Goal: Transaction & Acquisition: Purchase product/service

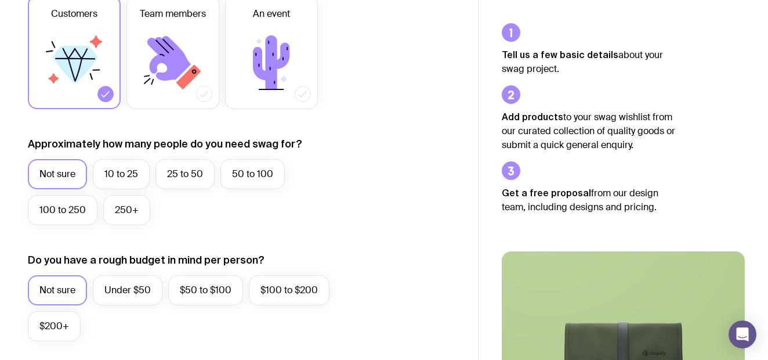
scroll to position [203, 0]
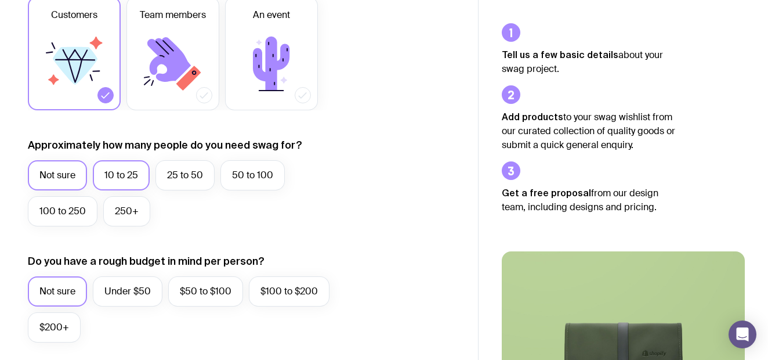
click at [121, 175] on label "10 to 25" at bounding box center [121, 175] width 57 height 30
click at [0, 0] on input "10 to 25" at bounding box center [0, 0] width 0 height 0
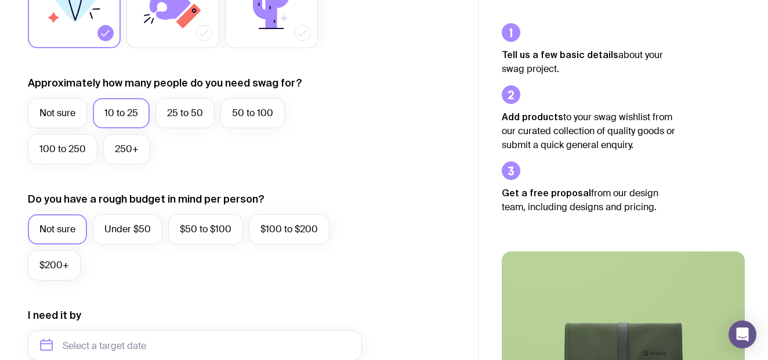
scroll to position [284, 0]
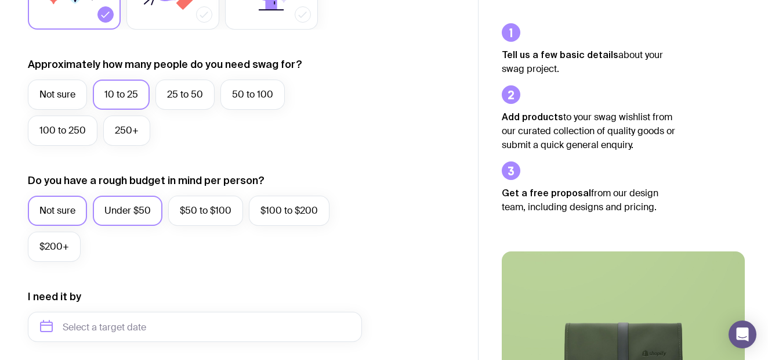
click at [122, 208] on label "Under $50" at bounding box center [128, 210] width 70 height 30
click at [0, 0] on input "Under $50" at bounding box center [0, 0] width 0 height 0
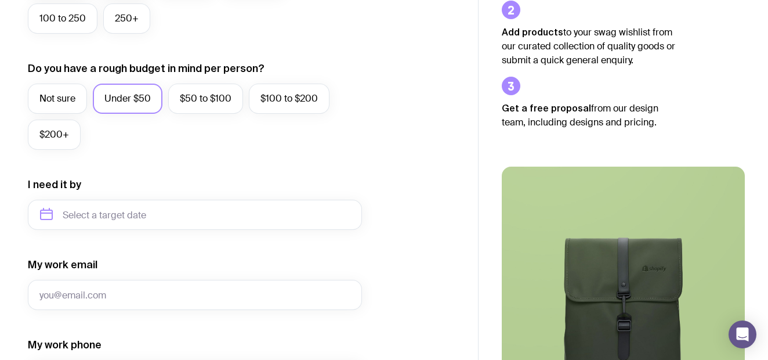
scroll to position [408, 0]
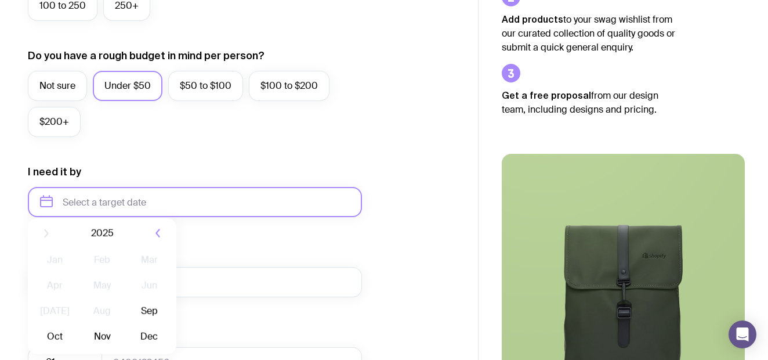
click at [241, 200] on input "text" at bounding box center [195, 202] width 334 height 30
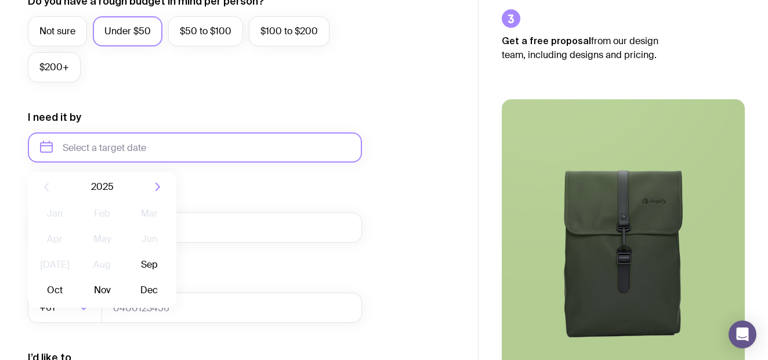
scroll to position [477, 0]
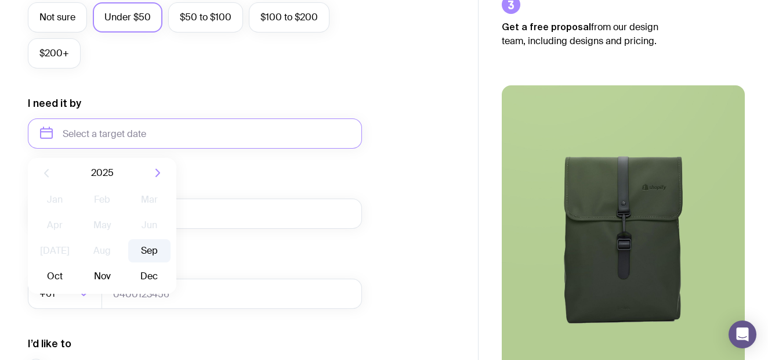
click at [76, 264] on button "Sep" at bounding box center [55, 275] width 42 height 23
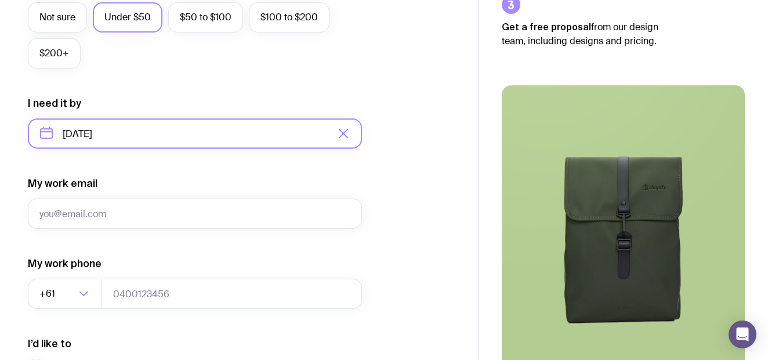
click at [302, 125] on input "[DATE]" at bounding box center [195, 133] width 334 height 30
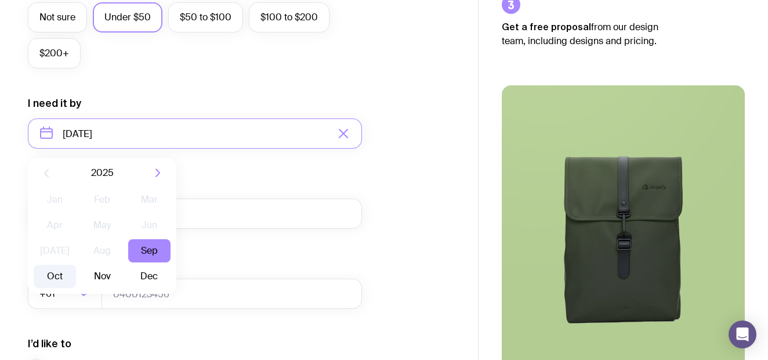
click at [81, 273] on button "Oct" at bounding box center [102, 275] width 42 height 23
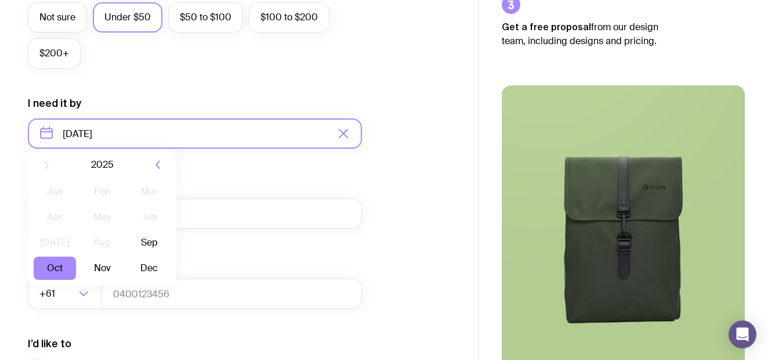
click at [209, 140] on input "[DATE]" at bounding box center [195, 133] width 334 height 30
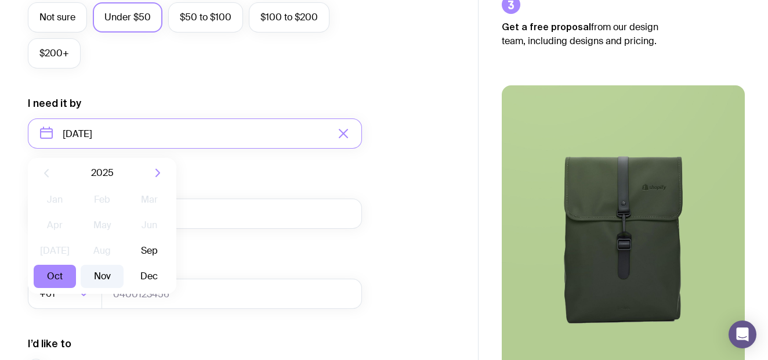
click at [128, 266] on button "Nov" at bounding box center [149, 275] width 42 height 23
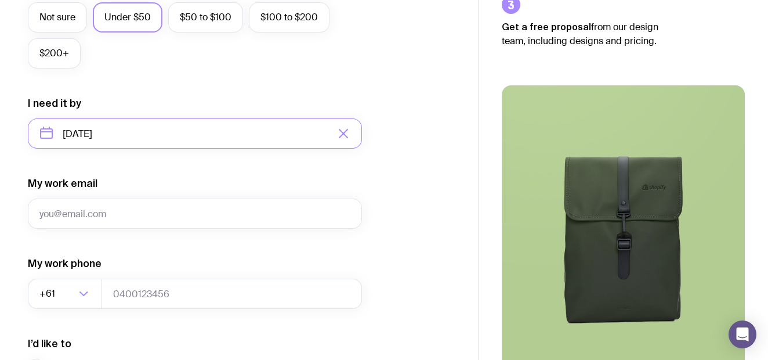
type input "[DATE]"
click at [131, 213] on input "My work email" at bounding box center [195, 213] width 334 height 30
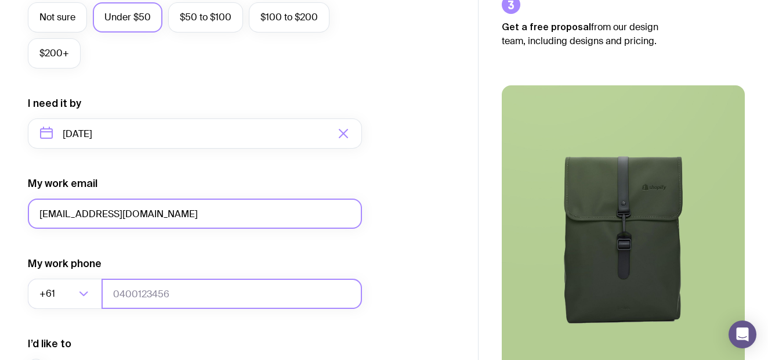
type input "[EMAIL_ADDRESS][DOMAIN_NAME]"
click at [143, 297] on input "tel" at bounding box center [232, 293] width 260 height 30
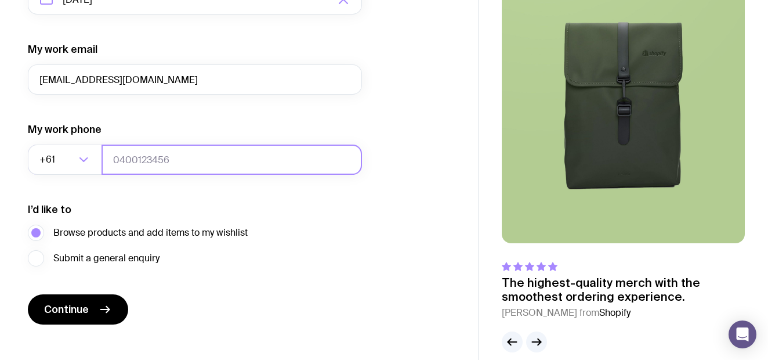
scroll to position [624, 0]
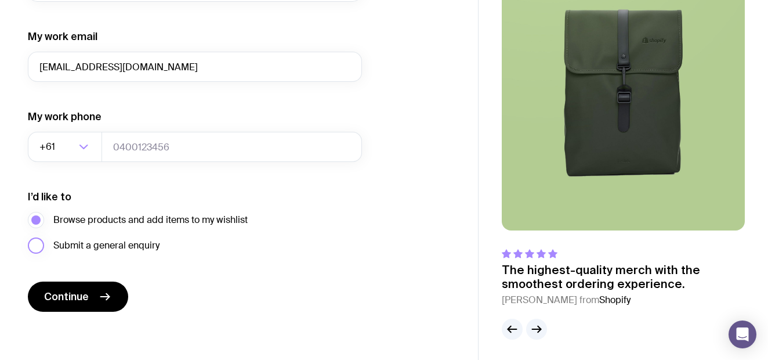
click at [119, 245] on span "Submit a general enquiry" at bounding box center [106, 245] width 106 height 14
click at [0, 0] on input "Submit a general enquiry" at bounding box center [0, 0] width 0 height 0
click at [93, 225] on span "Browse products and add items to my wishlist" at bounding box center [150, 220] width 194 height 14
click at [0, 0] on input "Browse products and add items to my wishlist" at bounding box center [0, 0] width 0 height 0
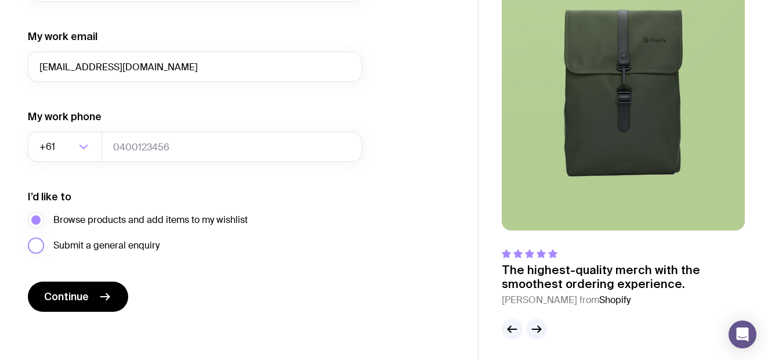
click at [99, 245] on span "Submit a general enquiry" at bounding box center [106, 245] width 106 height 14
click at [0, 0] on input "Submit a general enquiry" at bounding box center [0, 0] width 0 height 0
click at [106, 213] on span "Browse products and add items to my wishlist" at bounding box center [150, 220] width 194 height 14
click at [0, 0] on input "Browse products and add items to my wishlist" at bounding box center [0, 0] width 0 height 0
click at [105, 296] on icon "submit" at bounding box center [105, 296] width 9 height 0
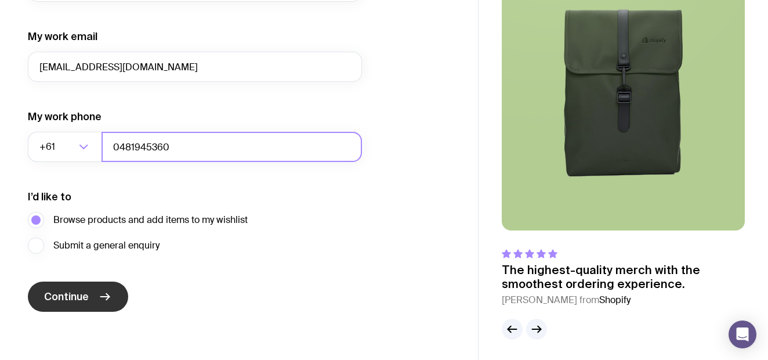
type input "0481945360"
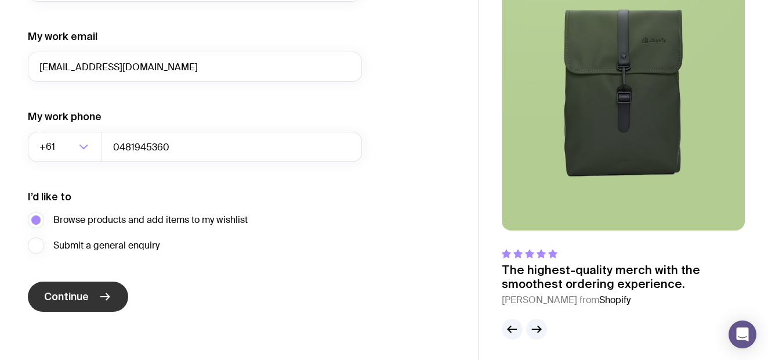
click at [82, 299] on span "Continue" at bounding box center [66, 296] width 45 height 14
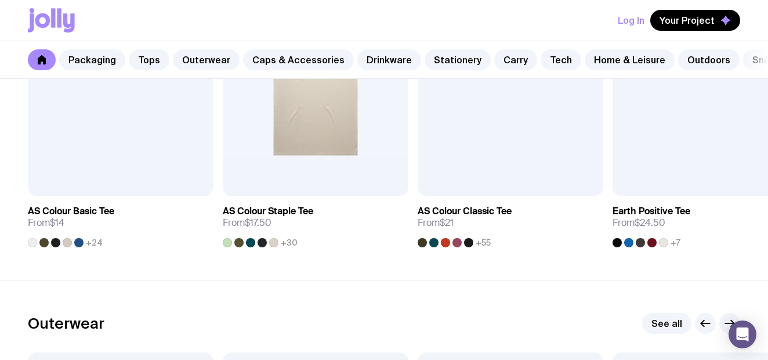
scroll to position [689, 0]
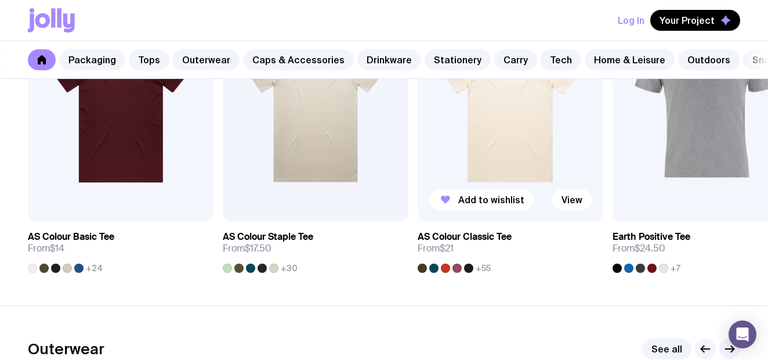
click at [469, 266] on div at bounding box center [468, 267] width 9 height 9
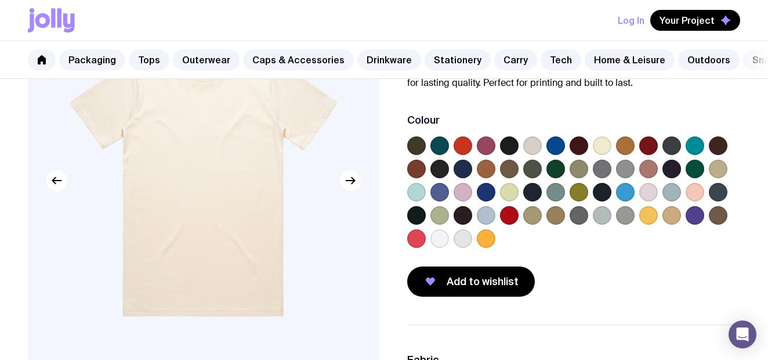
scroll to position [131, 0]
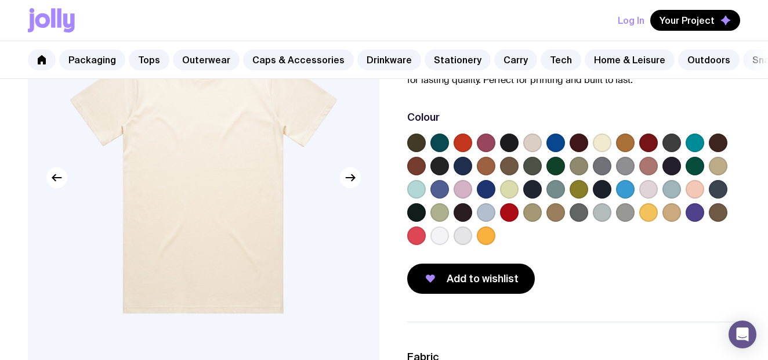
click at [493, 165] on label at bounding box center [486, 166] width 19 height 19
click at [0, 0] on input "radio" at bounding box center [0, 0] width 0 height 0
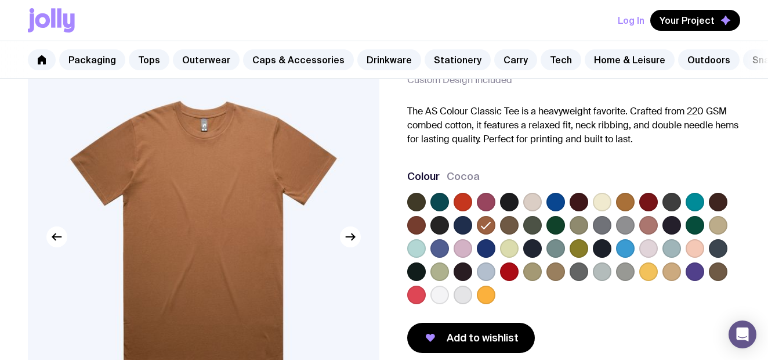
scroll to position [83, 0]
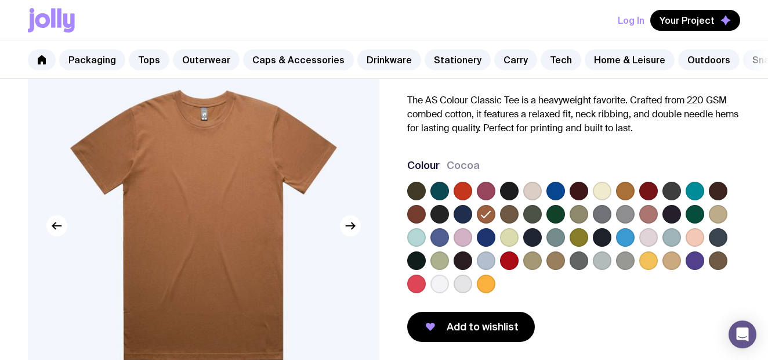
click at [412, 216] on label at bounding box center [416, 214] width 19 height 19
click at [0, 0] on input "radio" at bounding box center [0, 0] width 0 height 0
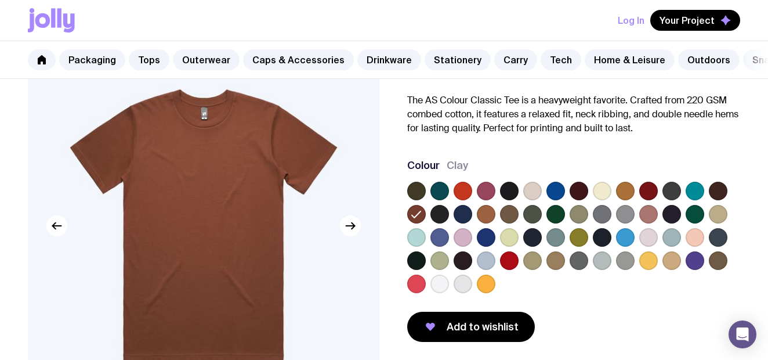
click at [651, 212] on label at bounding box center [648, 214] width 19 height 19
click at [0, 0] on input "radio" at bounding box center [0, 0] width 0 height 0
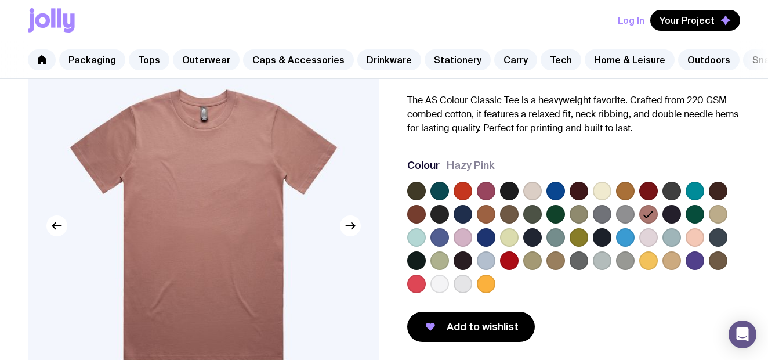
click at [490, 216] on label at bounding box center [486, 214] width 19 height 19
click at [0, 0] on input "radio" at bounding box center [0, 0] width 0 height 0
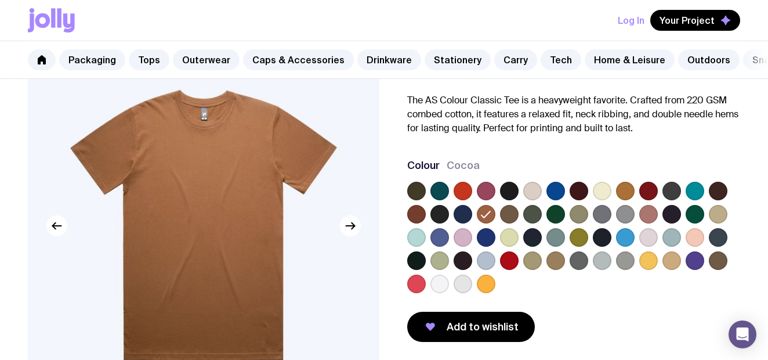
click at [422, 212] on label at bounding box center [416, 214] width 19 height 19
click at [0, 0] on input "radio" at bounding box center [0, 0] width 0 height 0
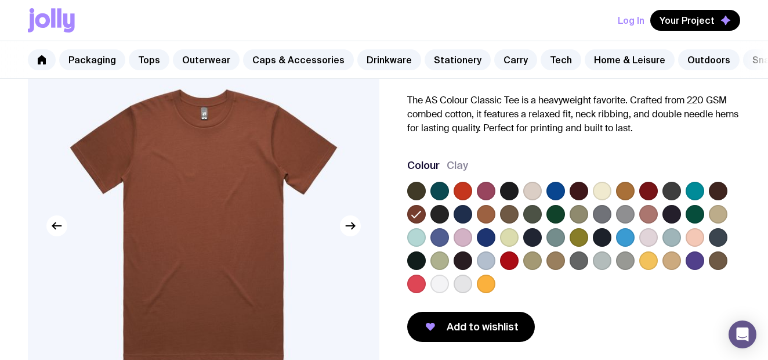
click at [487, 209] on label at bounding box center [486, 214] width 19 height 19
click at [0, 0] on input "radio" at bounding box center [0, 0] width 0 height 0
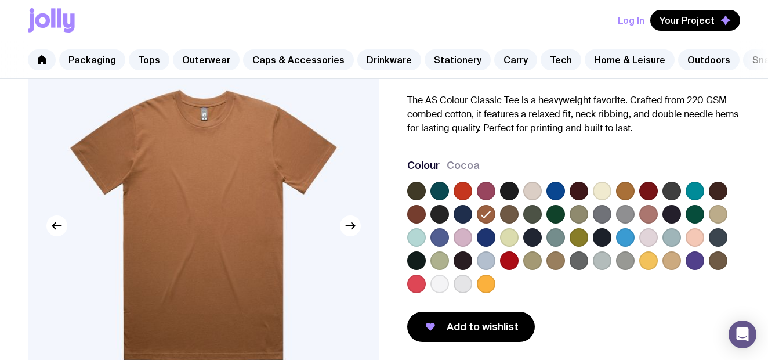
click at [419, 214] on label at bounding box center [416, 214] width 19 height 19
click at [0, 0] on input "radio" at bounding box center [0, 0] width 0 height 0
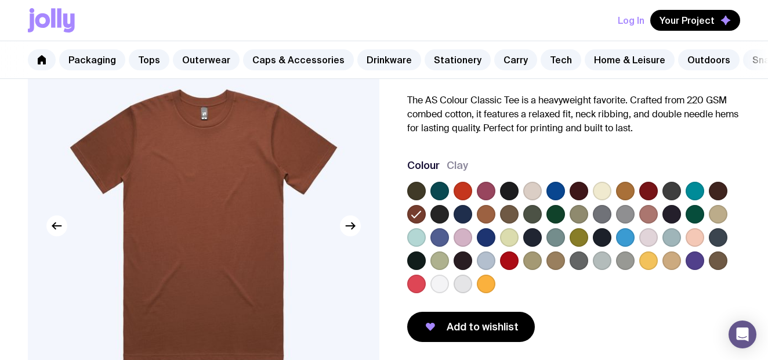
click at [488, 210] on label at bounding box center [486, 214] width 19 height 19
click at [0, 0] on input "radio" at bounding box center [0, 0] width 0 height 0
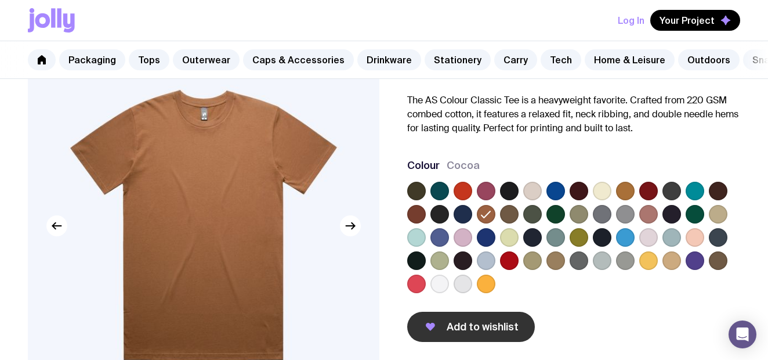
click at [477, 332] on span "Add to wishlist" at bounding box center [483, 327] width 72 height 14
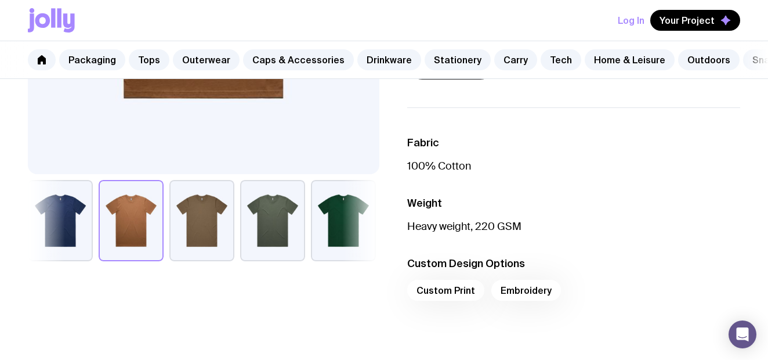
scroll to position [375, 0]
